Goal: Task Accomplishment & Management: Manage account settings

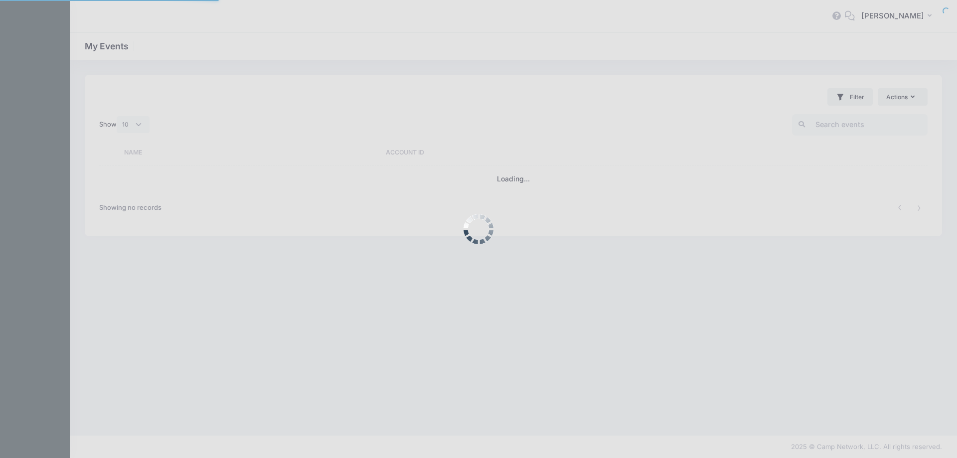
select select "10"
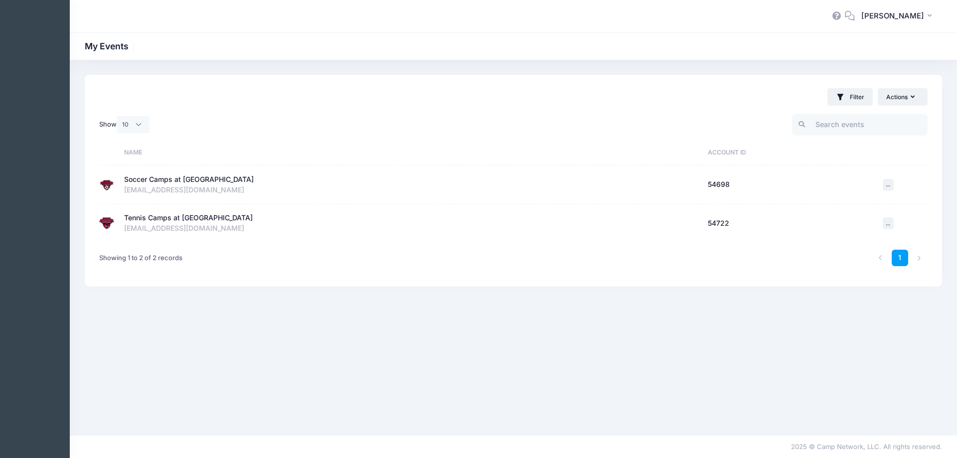
click at [305, 177] on div "Soccer Camps at [GEOGRAPHIC_DATA]" at bounding box center [411, 179] width 574 height 10
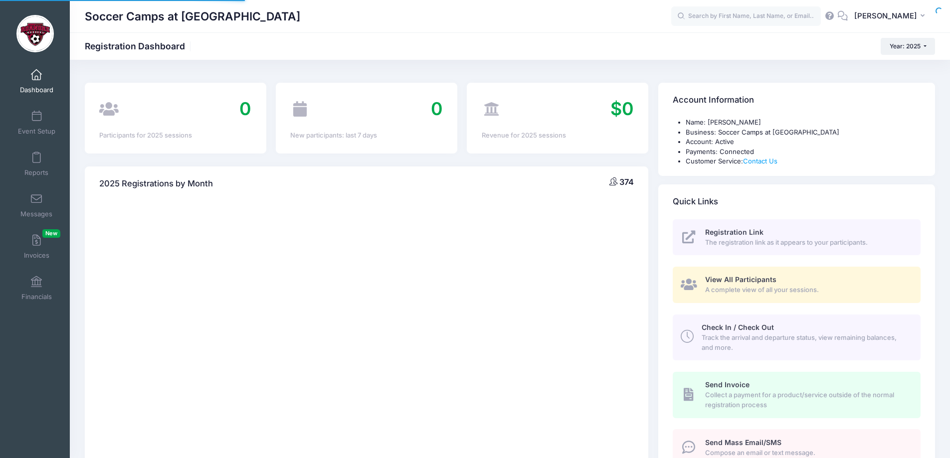
select select
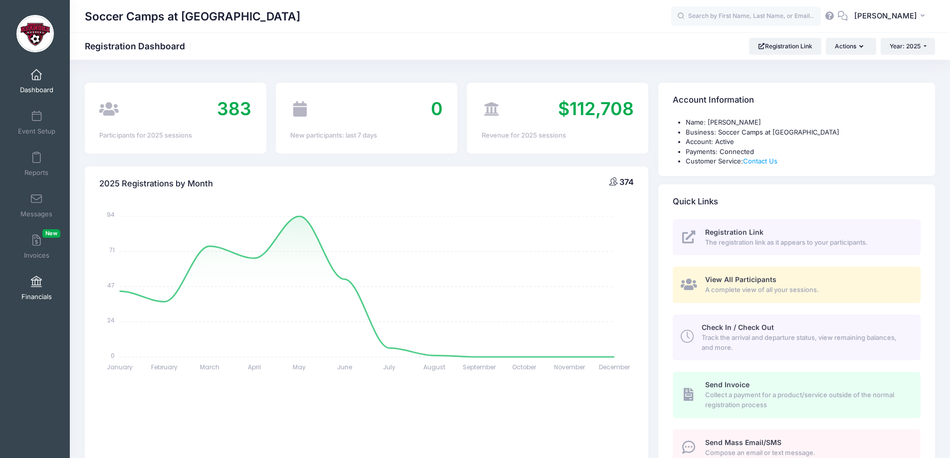
click at [36, 283] on span at bounding box center [36, 282] width 0 height 11
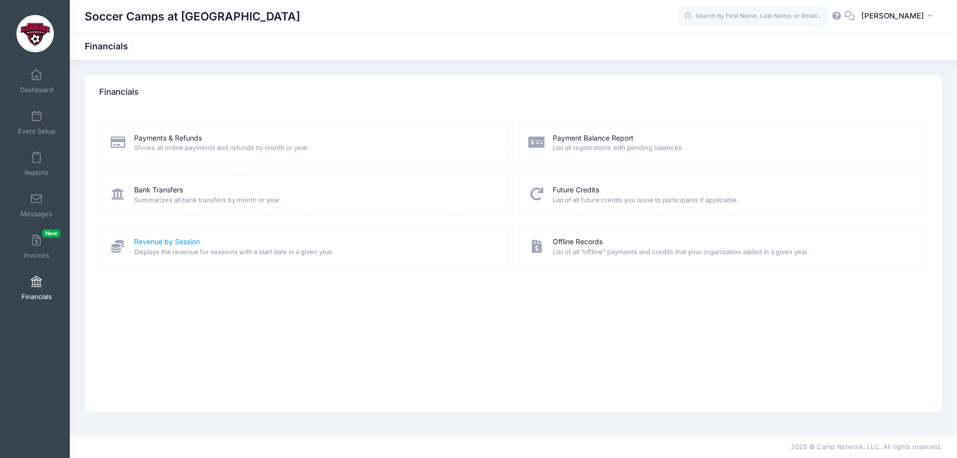
click at [169, 244] on link "Revenue by Session" at bounding box center [167, 242] width 66 height 10
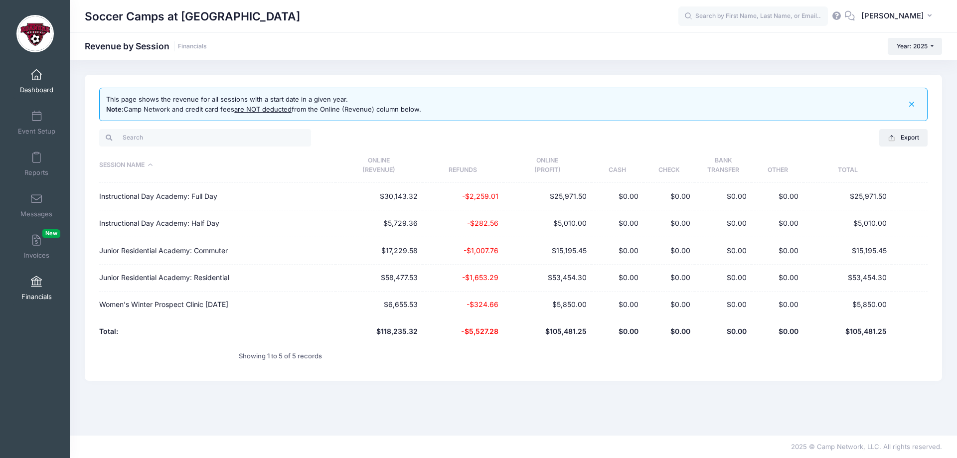
click at [45, 73] on link "Dashboard" at bounding box center [36, 81] width 47 height 35
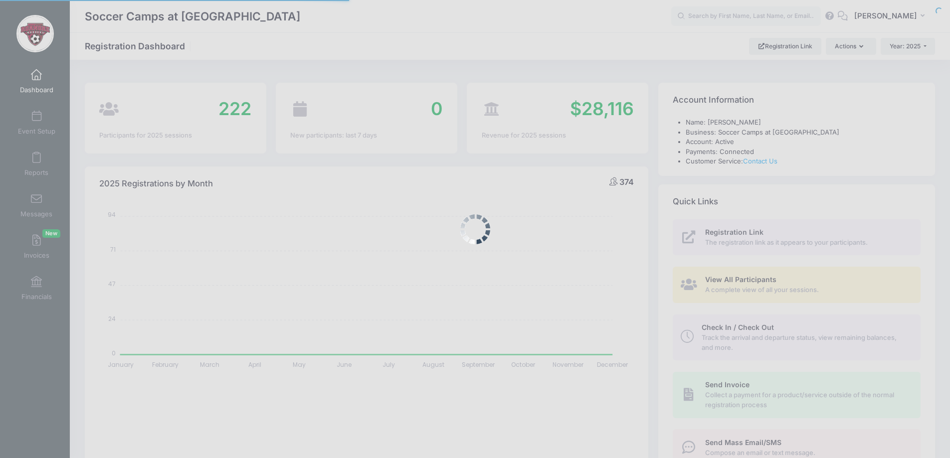
select select
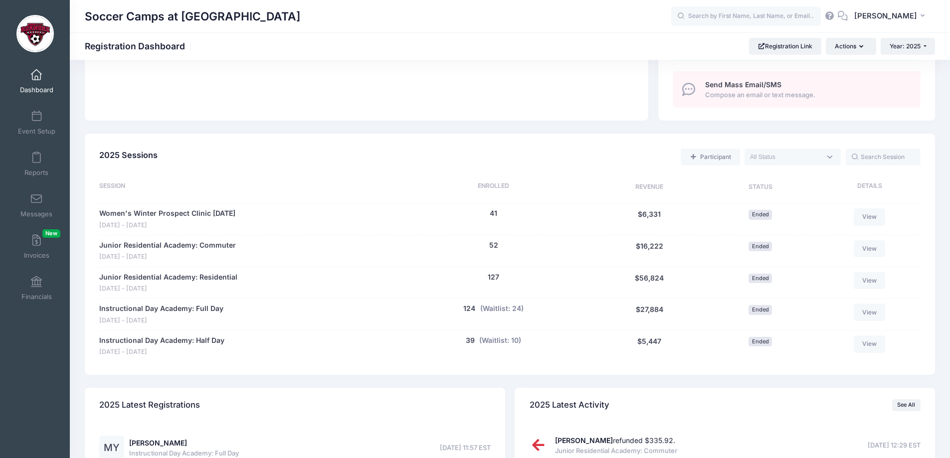
scroll to position [392, 0]
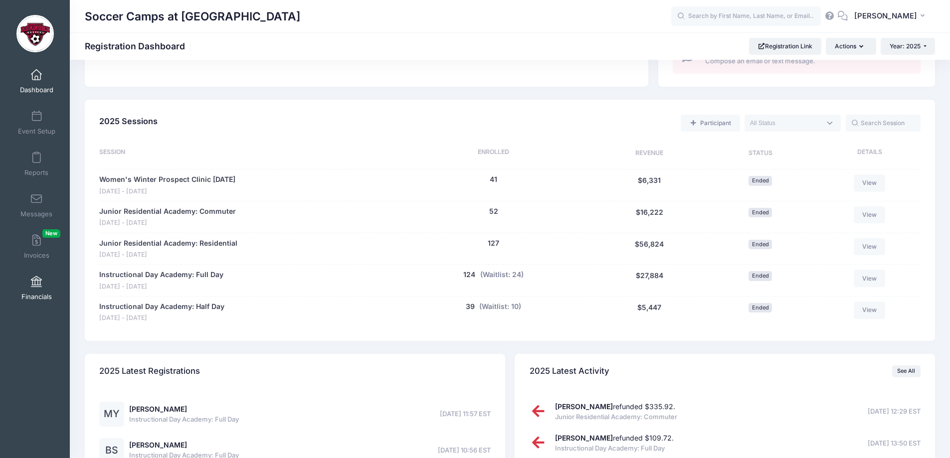
click at [35, 289] on link "Financials" at bounding box center [36, 288] width 47 height 35
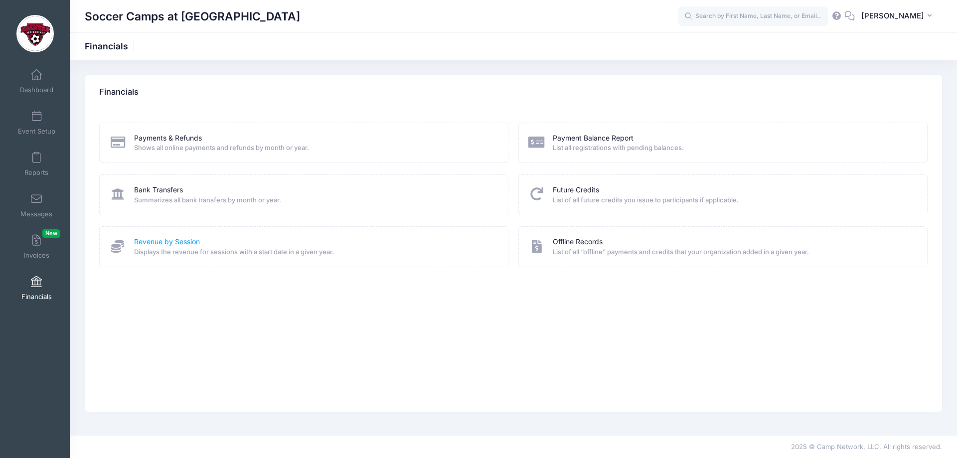
click at [160, 243] on link "Revenue by Session" at bounding box center [167, 242] width 66 height 10
